Goal: Transaction & Acquisition: Book appointment/travel/reservation

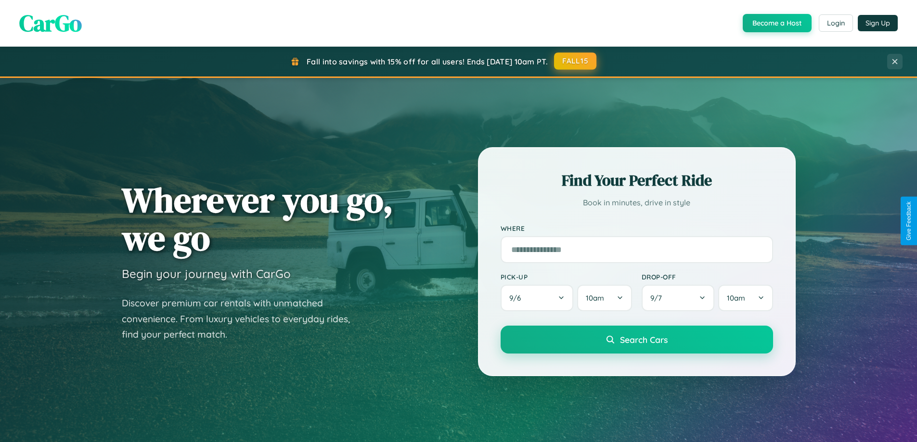
click at [576, 61] on button "FALL15" at bounding box center [575, 60] width 42 height 17
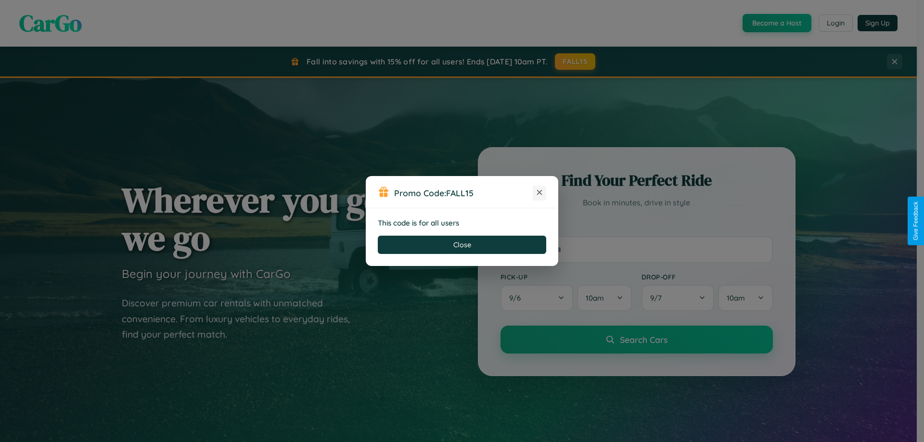
click at [539, 193] on icon at bounding box center [540, 193] width 10 height 10
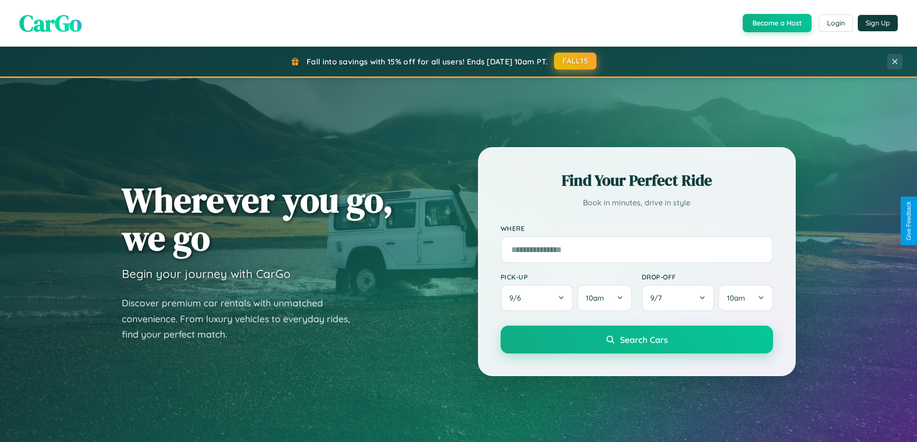
click at [576, 61] on button "FALL15" at bounding box center [575, 60] width 42 height 17
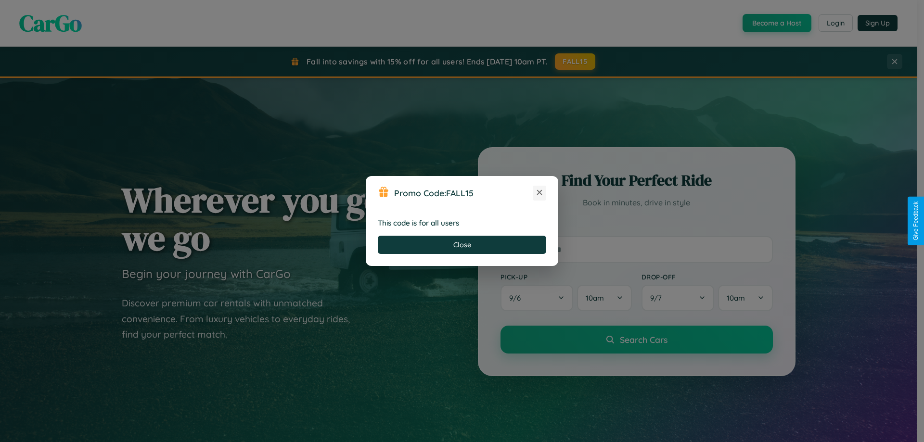
click at [539, 193] on icon at bounding box center [540, 193] width 10 height 10
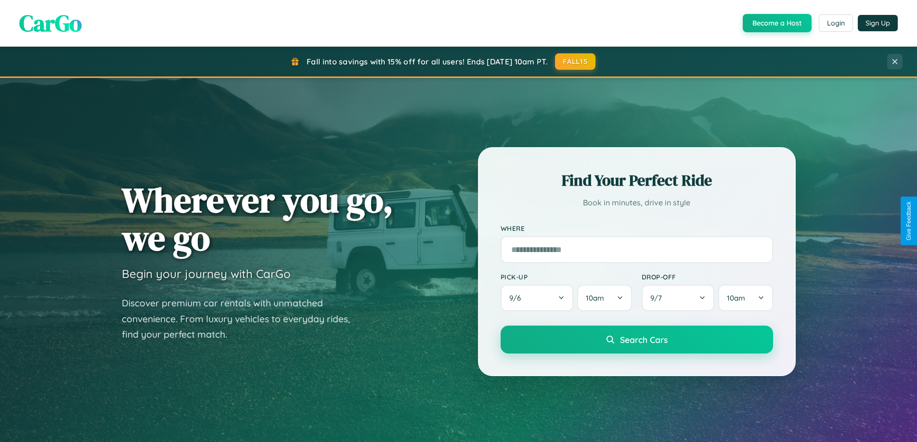
scroll to position [1852, 0]
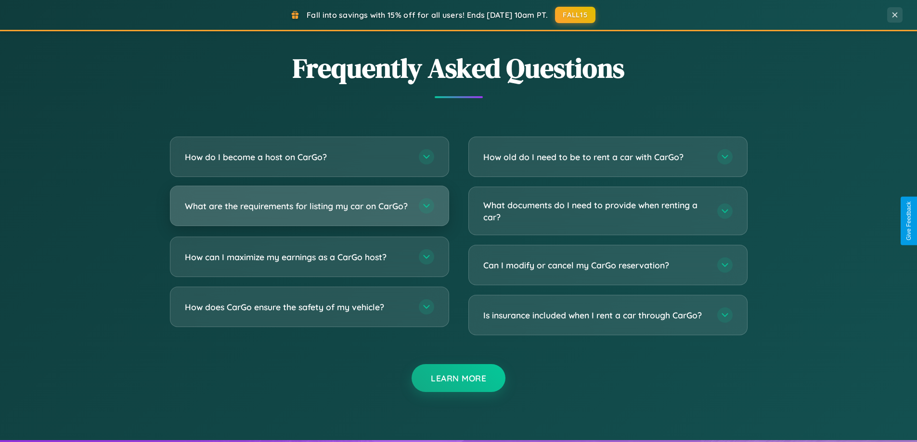
click at [309, 210] on h3 "What are the requirements for listing my car on CarGo?" at bounding box center [297, 206] width 224 height 12
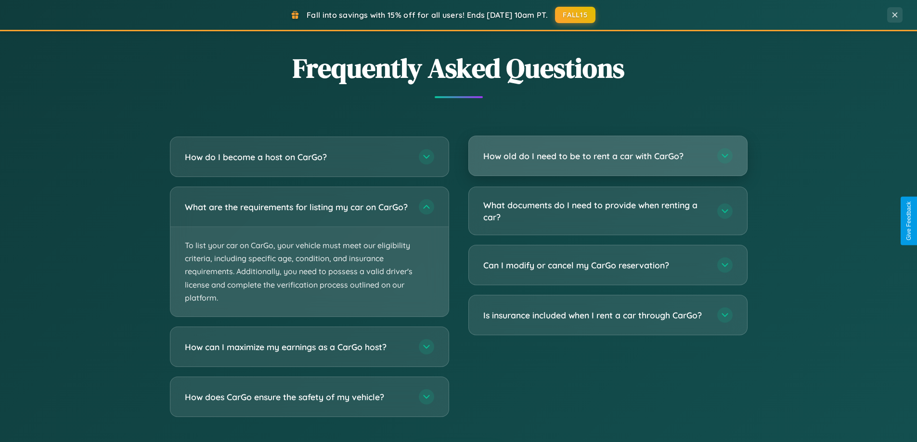
click at [607, 156] on h3 "How old do I need to be to rent a car with CarGo?" at bounding box center [595, 156] width 224 height 12
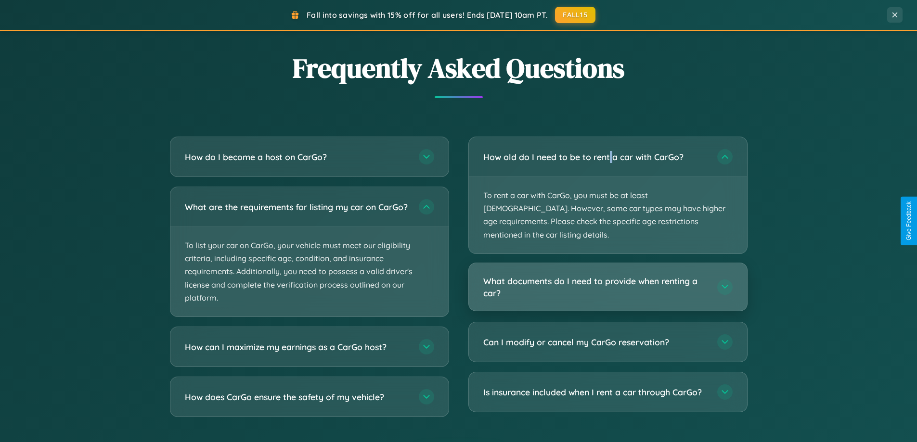
click at [607, 275] on h3 "What documents do I need to provide when renting a car?" at bounding box center [595, 287] width 224 height 24
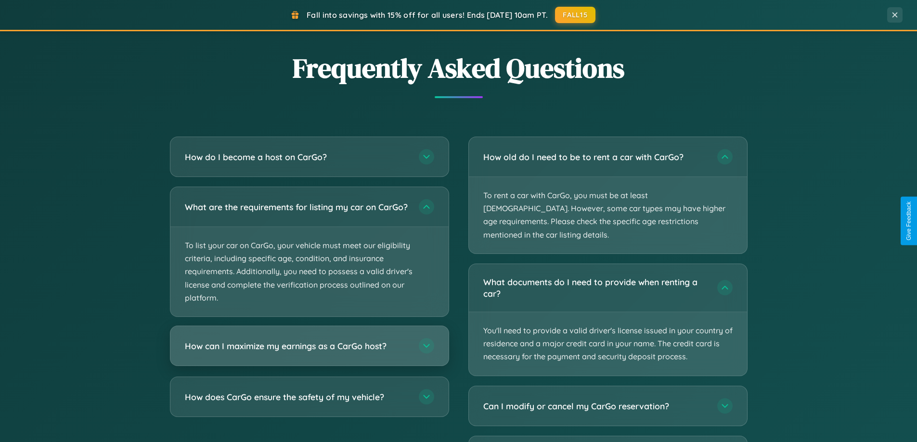
click at [309, 352] on h3 "How can I maximize my earnings as a CarGo host?" at bounding box center [297, 346] width 224 height 12
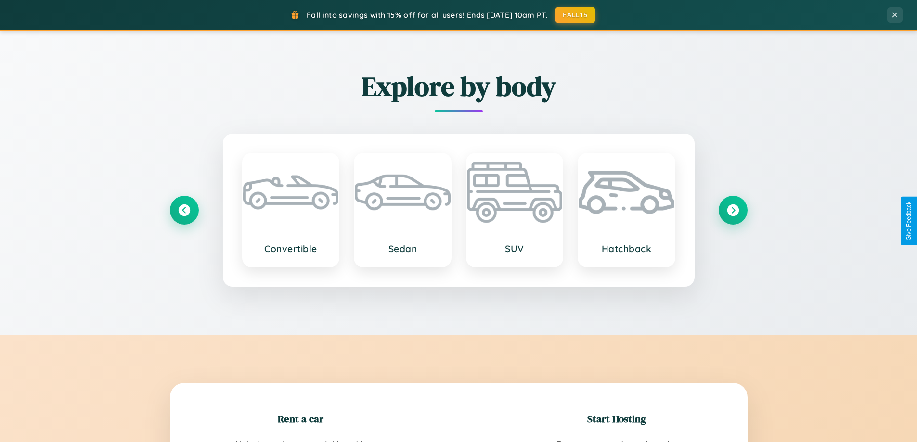
scroll to position [415, 0]
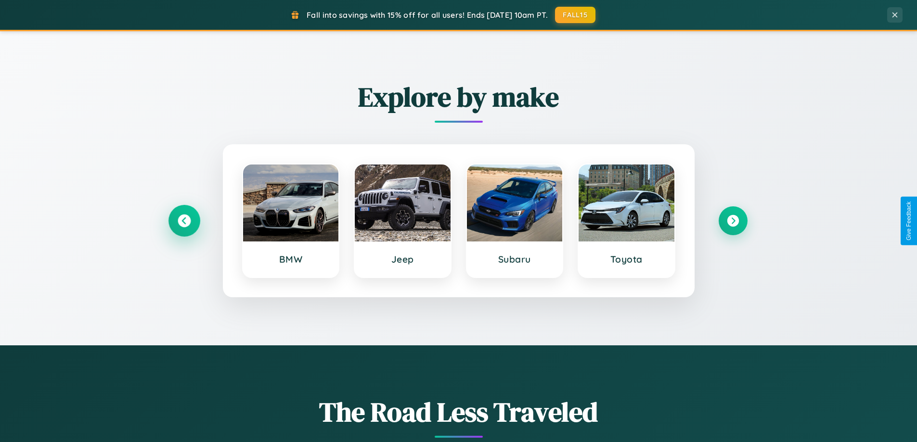
click at [184, 221] on icon at bounding box center [184, 221] width 13 height 13
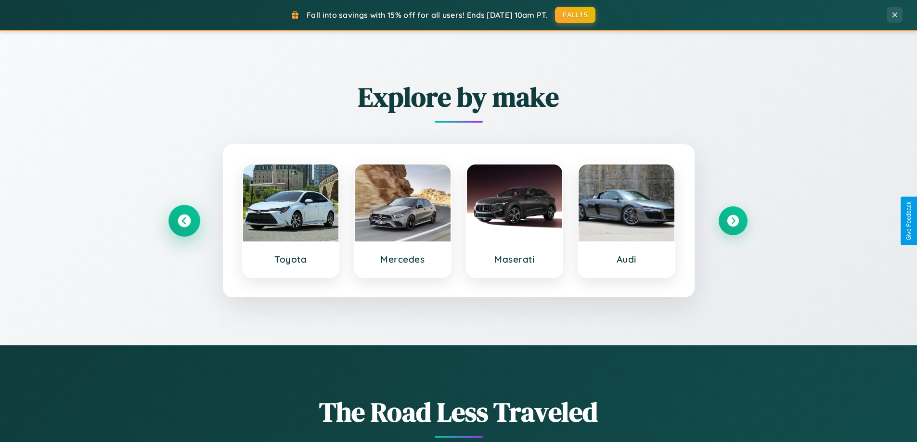
click at [184, 221] on icon at bounding box center [184, 221] width 13 height 13
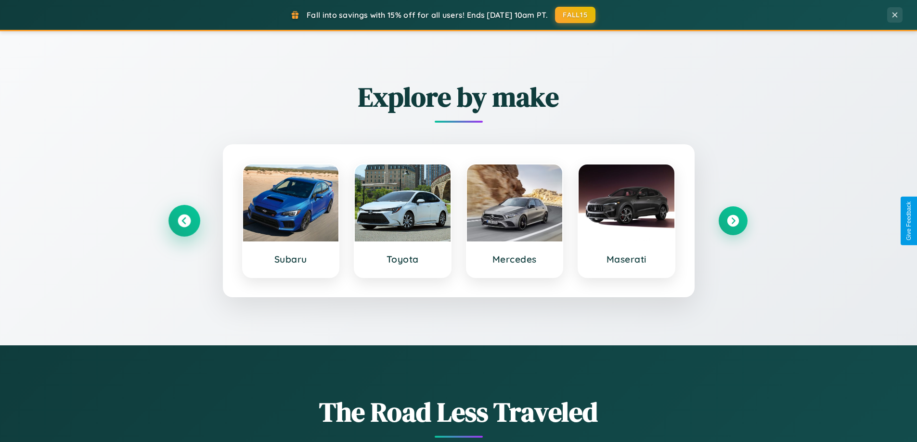
click at [184, 221] on icon at bounding box center [184, 221] width 13 height 13
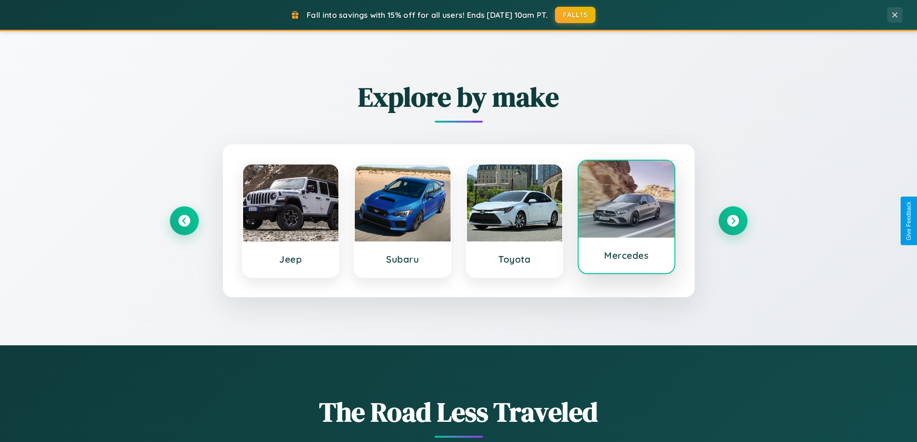
click at [626, 218] on div at bounding box center [626, 199] width 96 height 77
